Goal: Information Seeking & Learning: Learn about a topic

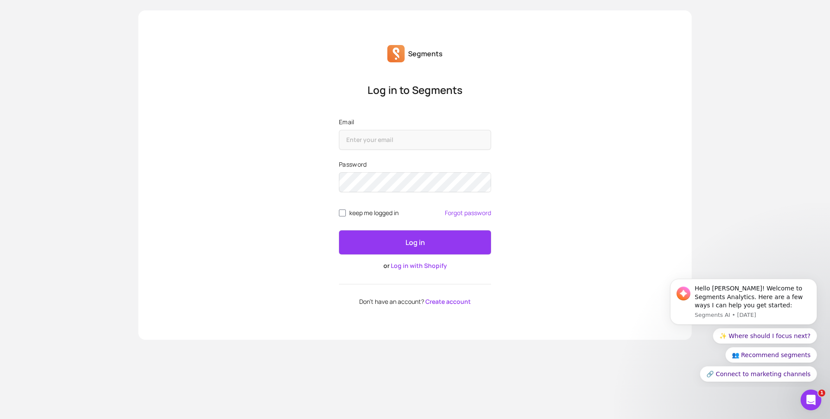
click at [417, 263] on link "Log in with Shopify" at bounding box center [419, 265] width 56 height 8
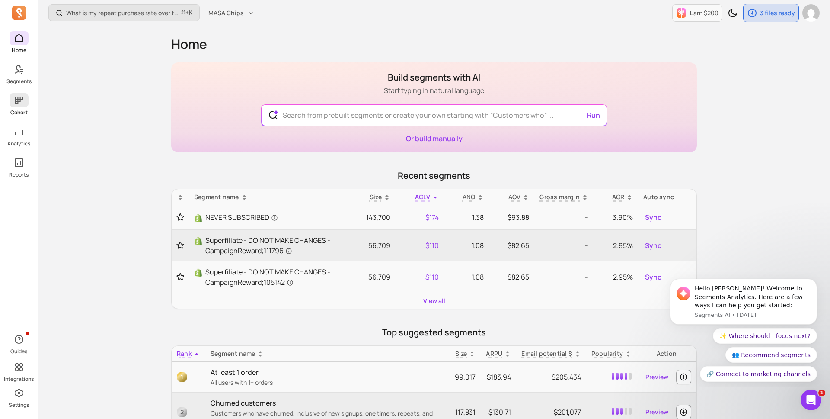
click at [21, 102] on icon at bounding box center [19, 100] width 10 height 10
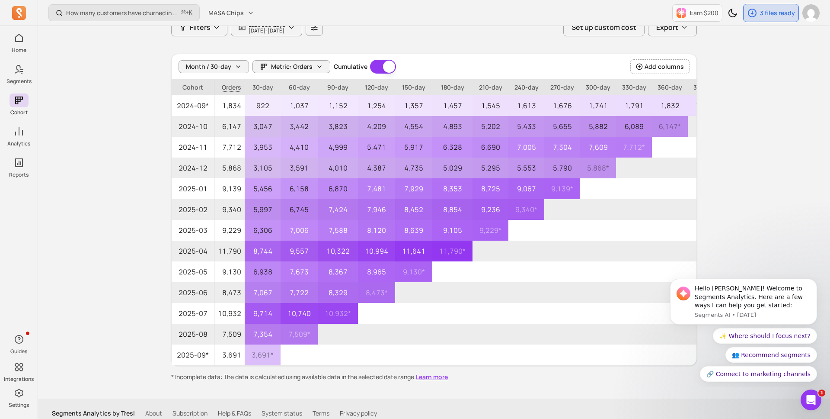
scroll to position [76, 0]
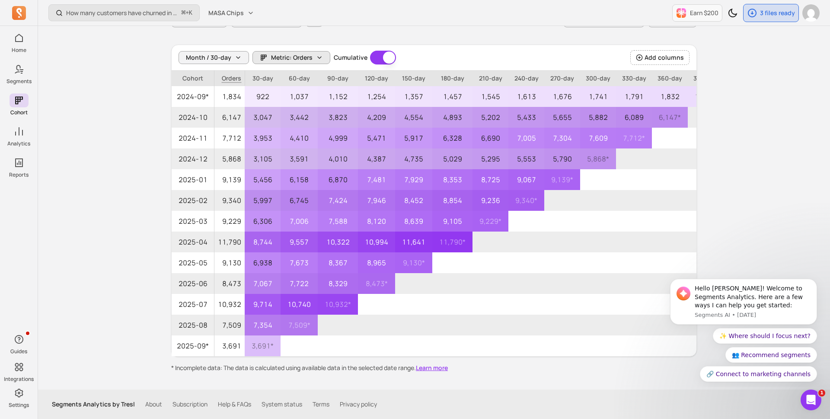
click at [289, 56] on span "Metric: Orders" at bounding box center [292, 57] width 42 height 9
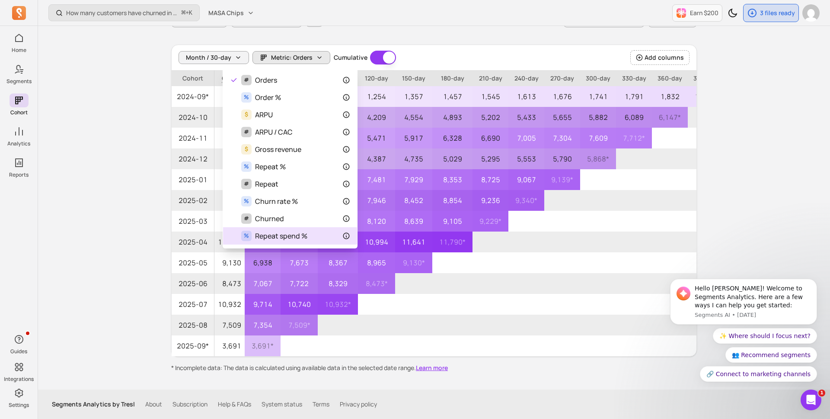
click at [297, 239] on span "Repeat spend %" at bounding box center [281, 235] width 52 height 10
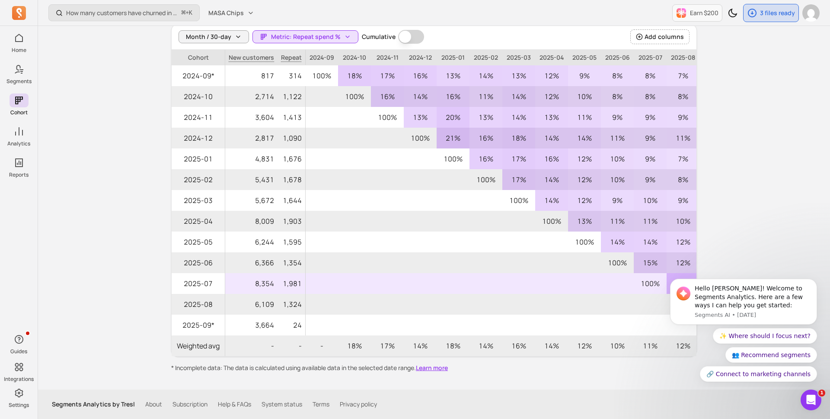
scroll to position [0, 40]
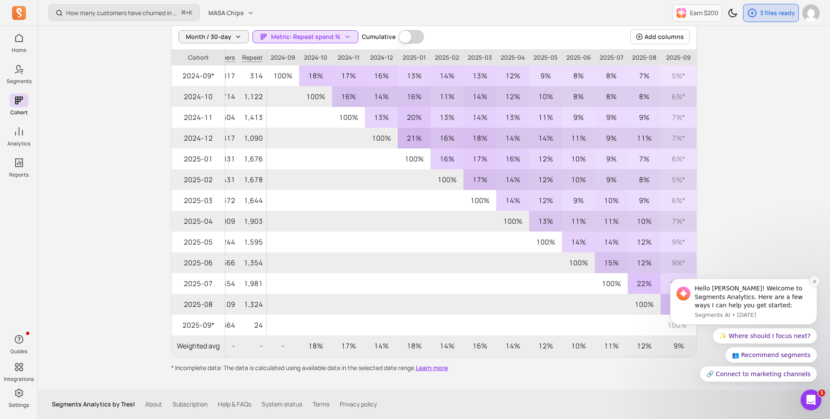
click at [811, 281] on button "Dismiss notification" at bounding box center [814, 280] width 11 height 11
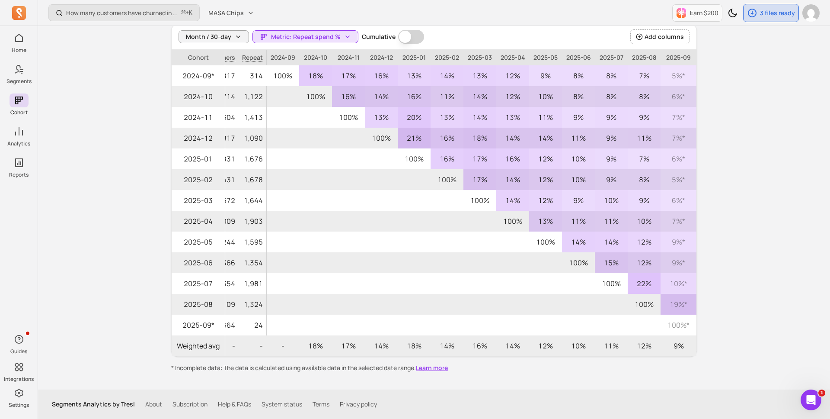
click at [760, 297] on div "How many customers have churned in the period? ⌘ + K MASA Chips Earn $200 3 fil…" at bounding box center [434, 161] width 792 height 515
click at [293, 41] on button "Metric: Repeat spend %" at bounding box center [306, 36] width 106 height 13
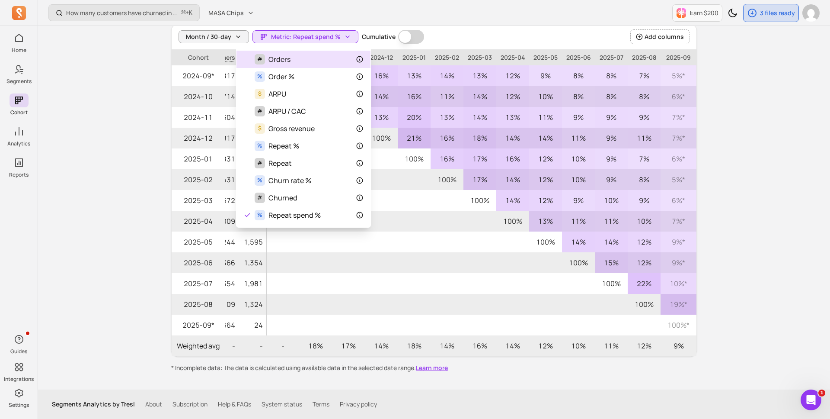
click at [302, 58] on div "# Orders" at bounding box center [303, 59] width 120 height 10
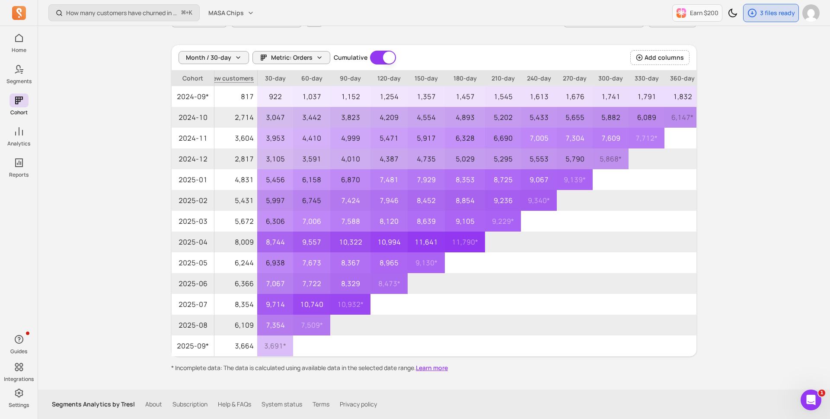
scroll to position [76, 0]
click at [285, 57] on span "Metric: Orders" at bounding box center [292, 57] width 42 height 9
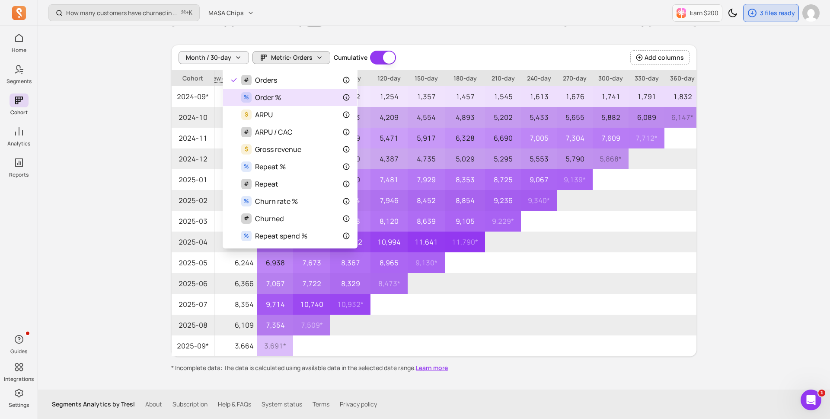
click at [301, 95] on div "% Order %" at bounding box center [290, 97] width 120 height 10
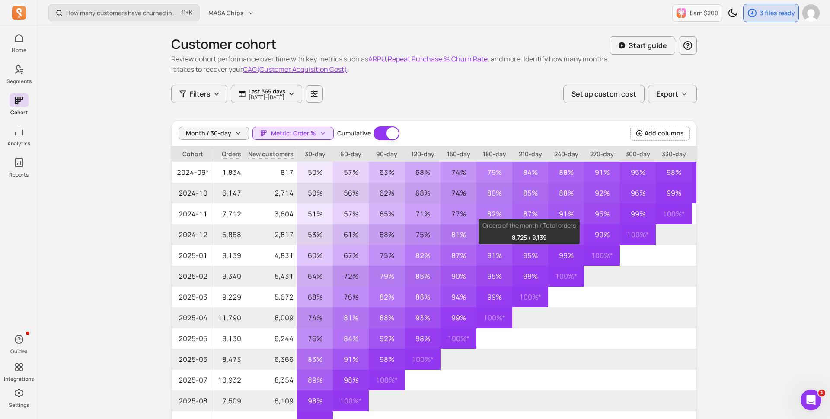
scroll to position [76, 0]
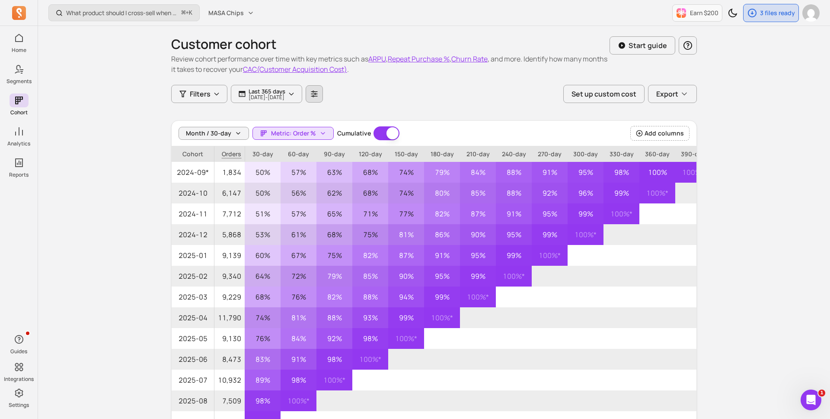
click at [318, 93] on icon "button" at bounding box center [314, 94] width 8 height 8
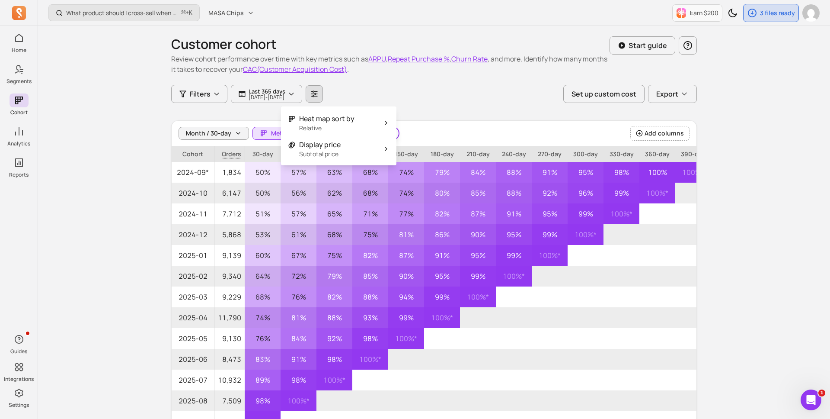
click at [410, 83] on div "Customer cohort Review cohort performance over time with key metrics such as AR…" at bounding box center [434, 55] width 526 height 59
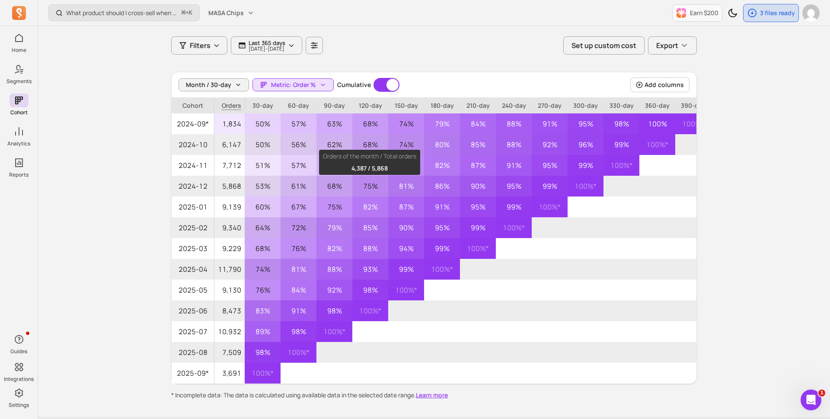
scroll to position [76, 0]
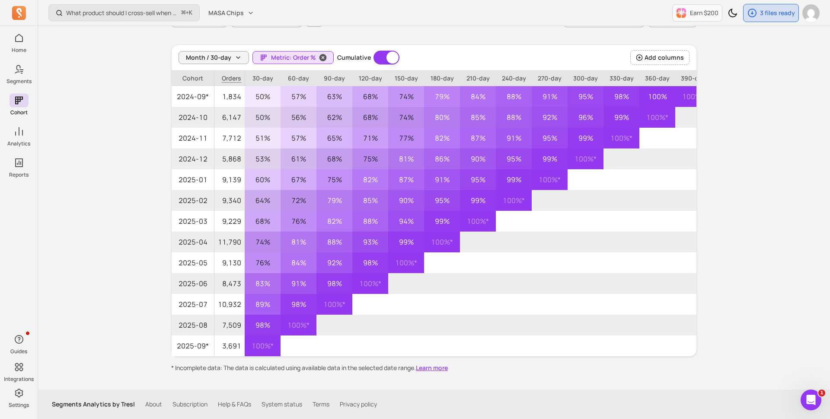
click at [285, 58] on span "Metric: Order %" at bounding box center [293, 57] width 45 height 9
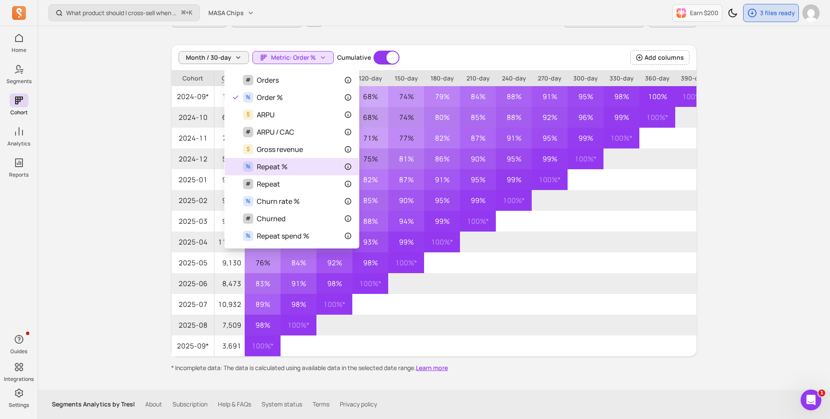
click at [293, 166] on div "% Repeat %" at bounding box center [292, 166] width 120 height 10
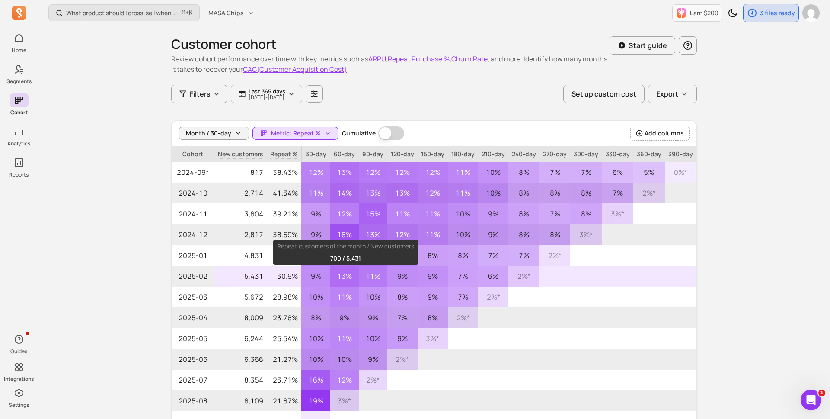
scroll to position [76, 0]
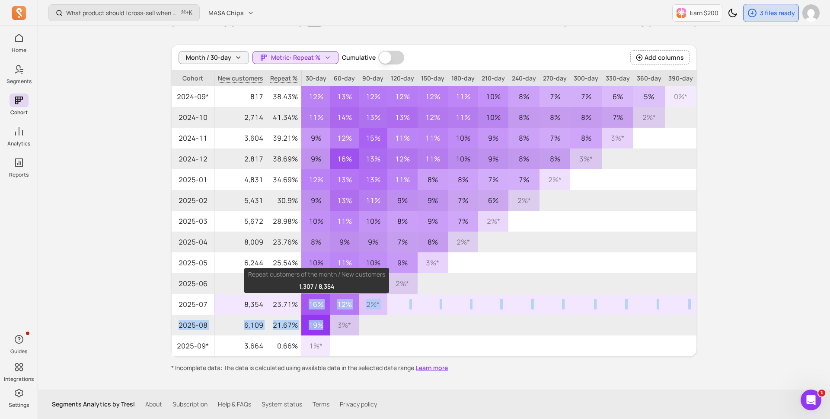
drag, startPoint x: 323, startPoint y: 325, endPoint x: 309, endPoint y: 298, distance: 30.6
click at [309, 298] on tbody "2024-09* 817 38.43% 12% 13% 12% 12% 12% 11% 10% 8% 7% 7% 6% 5% 0% * 2024-10 2,7…" at bounding box center [434, 221] width 525 height 270
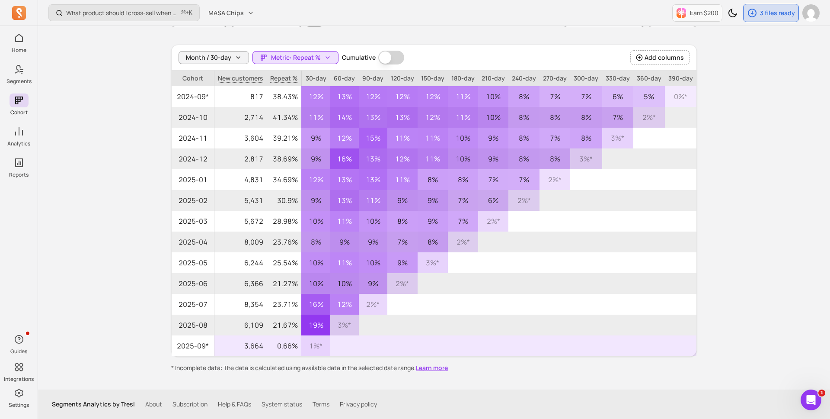
click at [372, 339] on p at bounding box center [373, 345] width 29 height 21
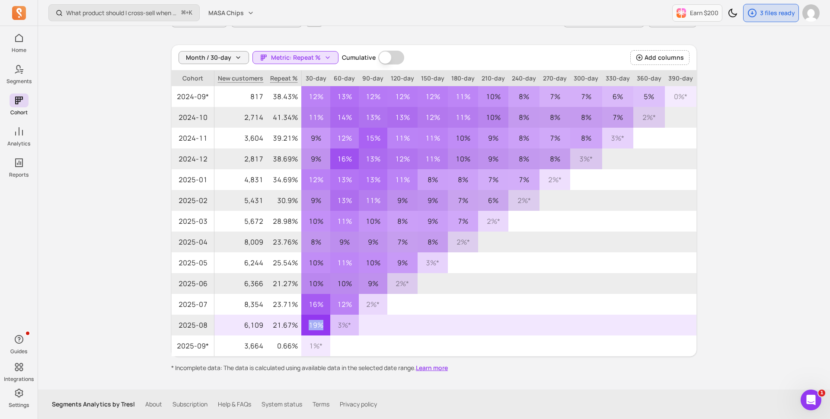
drag, startPoint x: 324, startPoint y: 326, endPoint x: 309, endPoint y: 324, distance: 15.7
click at [309, 324] on p "19%" at bounding box center [315, 324] width 29 height 21
click at [274, 327] on p "21.67%" at bounding box center [284, 324] width 35 height 21
drag, startPoint x: 356, startPoint y: 324, endPoint x: 333, endPoint y: 323, distance: 22.9
click at [333, 323] on p "3% *" at bounding box center [344, 324] width 29 height 21
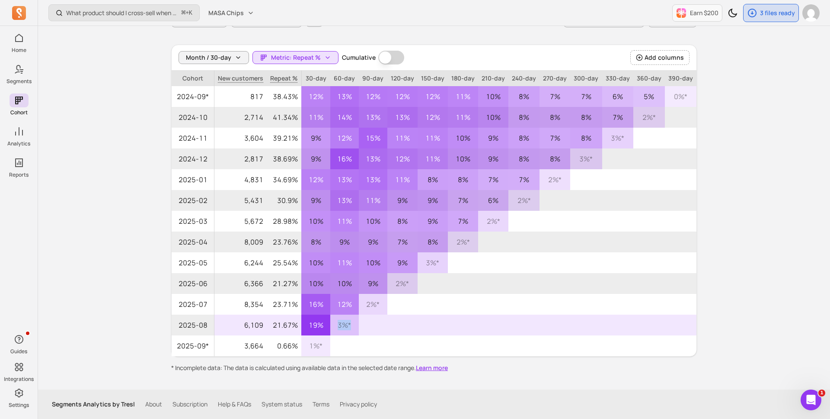
click at [355, 326] on p "3% *" at bounding box center [344, 324] width 29 height 21
